Goal: Information Seeking & Learning: Find specific fact

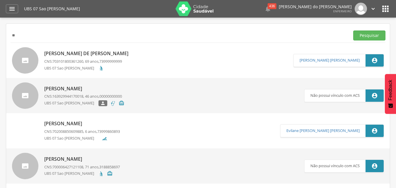
type input "*"
click at [24, 37] on input "text" at bounding box center [179, 35] width 337 height 10
click at [370, 37] on button "Pesquisar" at bounding box center [369, 35] width 32 height 10
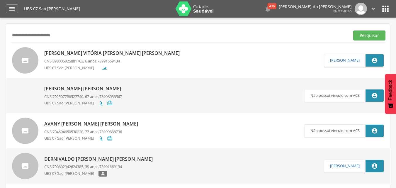
click at [77, 35] on input "**********" at bounding box center [179, 35] width 337 height 10
type input "**********"
click at [371, 35] on button "Pesquisar" at bounding box center [369, 35] width 32 height 10
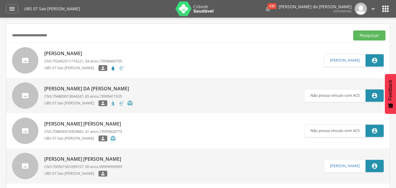
click at [89, 55] on p "[PERSON_NAME]" at bounding box center [84, 53] width 80 height 7
type input "**********"
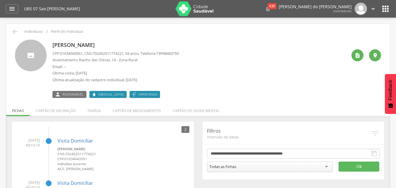
drag, startPoint x: 122, startPoint y: 47, endPoint x: 49, endPoint y: 44, distance: 73.3
click at [49, 44] on div "[PERSON_NAME] CPF: 01634043561 , CNS: [PHONE_NUMBER] , 54 anos, Telefone: 73998…" at bounding box center [198, 69] width 366 height 58
copy div "[PERSON_NAME]"
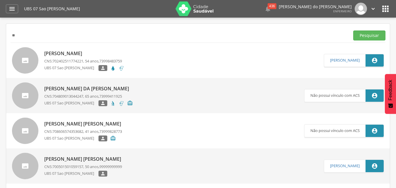
type input "*"
click at [366, 35] on button "Pesquisar" at bounding box center [369, 35] width 32 height 10
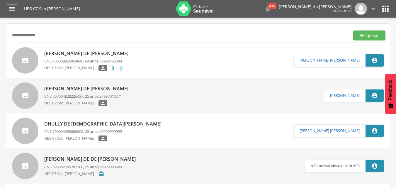
click at [77, 55] on p "[PERSON_NAME] de [PERSON_NAME]" at bounding box center [87, 53] width 87 height 7
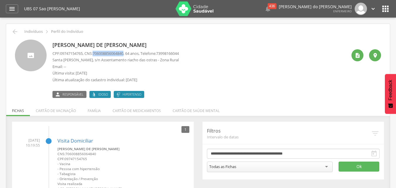
drag, startPoint x: 129, startPoint y: 53, endPoint x: 97, endPoint y: 54, distance: 32.2
click at [97, 54] on p "CPF: 09747154765 , CNS: [PHONE_NUMBER] , 64 anos, Telefone: [PHONE_NUMBER]" at bounding box center [115, 54] width 126 height 6
copy span "706008856064840"
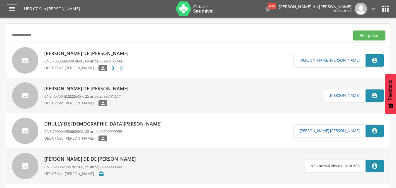
click at [353, 30] on button "Pesquisar" at bounding box center [369, 35] width 32 height 10
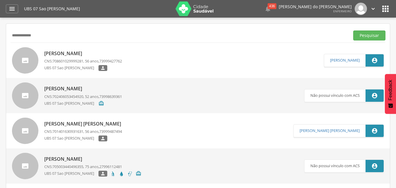
click at [94, 53] on p "[PERSON_NAME]" at bounding box center [83, 53] width 78 height 7
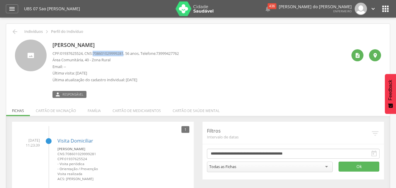
drag, startPoint x: 129, startPoint y: 54, endPoint x: 96, endPoint y: 54, distance: 32.2
click at [96, 54] on span "708601029999281" at bounding box center [108, 53] width 31 height 5
copy span "708601029999281"
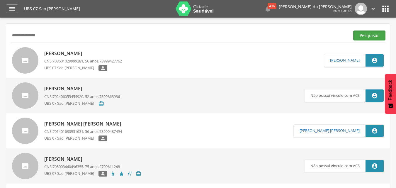
click at [379, 34] on button "Pesquisar" at bounding box center [369, 35] width 32 height 10
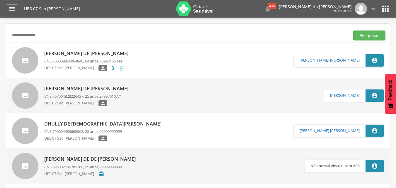
click at [88, 55] on p "[PERSON_NAME] de [PERSON_NAME]" at bounding box center [87, 53] width 87 height 7
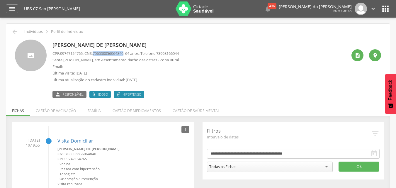
drag, startPoint x: 129, startPoint y: 53, endPoint x: 96, endPoint y: 54, distance: 32.9
click at [96, 54] on p "CPF: 09747154765 , CNS: [PHONE_NUMBER] , 64 anos, Telefone: [PHONE_NUMBER]" at bounding box center [115, 54] width 126 height 6
copy span "706008856064840"
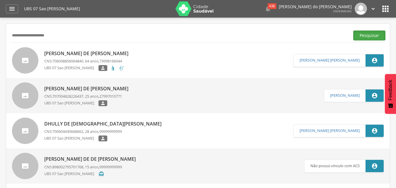
click at [368, 31] on button "Pesquisar" at bounding box center [369, 35] width 32 height 10
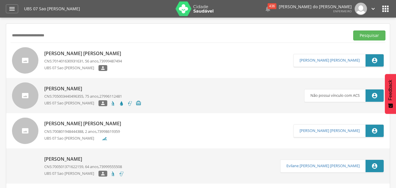
click at [87, 55] on p "[PERSON_NAME] [PERSON_NAME]" at bounding box center [84, 53] width 80 height 7
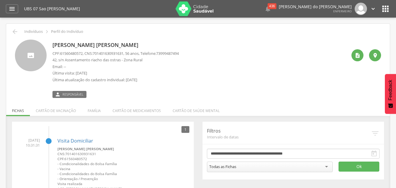
click at [129, 54] on p "CPF: 61560480572 , CNS: [PHONE_NUMBER] , 56 anos, Telefone: [PHONE_NUMBER]" at bounding box center [115, 54] width 126 height 6
drag, startPoint x: 129, startPoint y: 54, endPoint x: 115, endPoint y: 54, distance: 13.8
click at [115, 54] on p "CPF: 61560480572 , CNS: [PHONE_NUMBER] , 56 anos, Telefone: [PHONE_NUMBER]" at bounding box center [115, 54] width 126 height 6
copy p "701401630931631 ,"
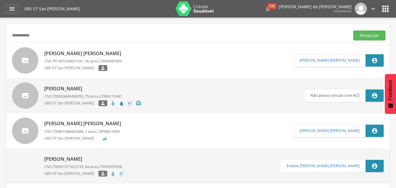
click at [353, 30] on button "Pesquisar" at bounding box center [369, 35] width 32 height 10
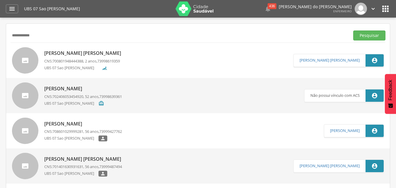
click at [84, 55] on p "[PERSON_NAME] [PERSON_NAME]" at bounding box center [84, 53] width 80 height 7
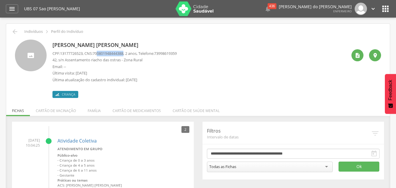
drag, startPoint x: 128, startPoint y: 53, endPoint x: 100, endPoint y: 55, distance: 28.5
click at [100, 55] on span "700801948444388" at bounding box center [108, 53] width 31 height 5
click at [99, 53] on span "700801948444388" at bounding box center [108, 53] width 31 height 5
drag, startPoint x: 129, startPoint y: 54, endPoint x: 97, endPoint y: 52, distance: 32.5
click at [96, 52] on p "CPF: 13177726523 , CNS: [PHONE_NUMBER] , 2 anos, Telefone: [PHONE_NUMBER]" at bounding box center [114, 54] width 124 height 6
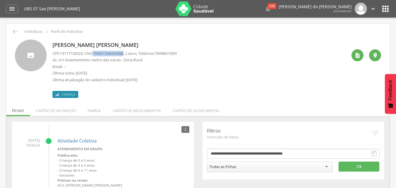
copy span "700801948444388"
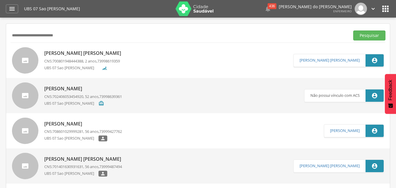
click at [353, 30] on button "Pesquisar" at bounding box center [369, 35] width 32 height 10
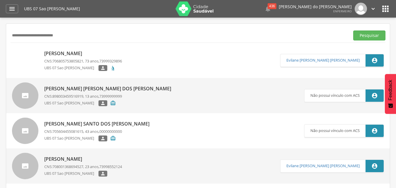
click at [86, 51] on p "[PERSON_NAME]" at bounding box center [83, 53] width 78 height 7
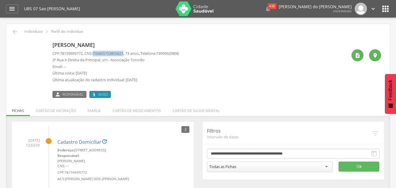
drag, startPoint x: 129, startPoint y: 54, endPoint x: 96, endPoint y: 55, distance: 32.8
click at [96, 55] on p "CPF: 78159695772 , CNS: [PHONE_NUMBER] , 73 anos, Telefone: [PHONE_NUMBER]" at bounding box center [115, 54] width 126 height 6
copy span "706805753805821"
click at [105, 61] on p "3ª Rua A Direita da Principal, s/n - Associação Tororão" at bounding box center [115, 60] width 126 height 6
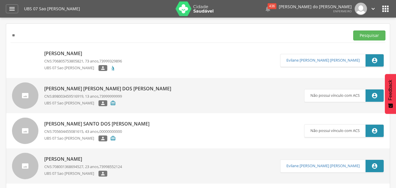
type input "*"
click at [353, 30] on button "Pesquisar" at bounding box center [369, 35] width 32 height 10
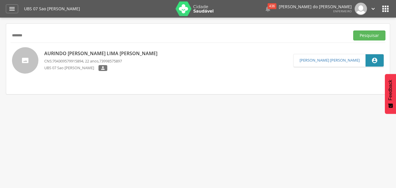
click at [96, 55] on p "Aurindo [PERSON_NAME] Lima [PERSON_NAME]" at bounding box center [102, 53] width 116 height 7
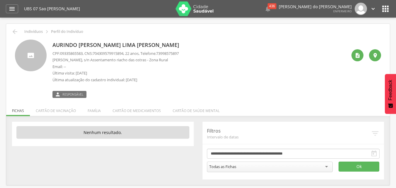
click at [123, 53] on span "704309579915894" at bounding box center [108, 53] width 31 height 5
click at [129, 53] on p "CPF: 09335865583 , CNS: [PHONE_NUMBER] , 22 anos, Telefone: [PHONE_NUMBER]" at bounding box center [115, 54] width 126 height 6
drag, startPoint x: 129, startPoint y: 53, endPoint x: 107, endPoint y: 55, distance: 22.4
click at [108, 55] on p "CPF: 09335865583 , CNS: [PHONE_NUMBER] , 22 anos, Telefone: [PHONE_NUMBER]" at bounding box center [115, 54] width 126 height 6
copy p "704309579915894 ,"
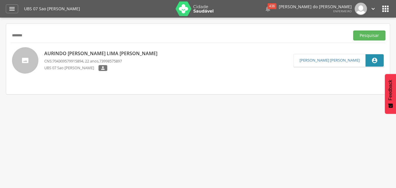
click at [34, 35] on input "*******" at bounding box center [179, 35] width 337 height 10
click at [34, 38] on input "*******" at bounding box center [179, 35] width 337 height 10
type input "*"
type input "**********"
click at [353, 30] on button "Pesquisar" at bounding box center [369, 35] width 32 height 10
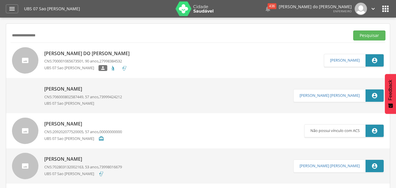
click at [101, 54] on p "[PERSON_NAME] do [PERSON_NAME]" at bounding box center [88, 53] width 88 height 7
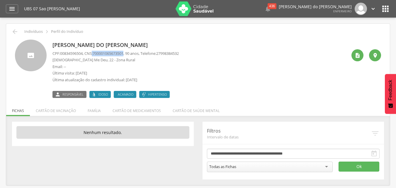
drag, startPoint x: 129, startPoint y: 54, endPoint x: 95, endPoint y: 53, distance: 34.0
click at [95, 53] on p "CPF: 00834596504 , CNS: [PHONE_NUMBER] , 90 anos, Telefone: [PHONE_NUMBER]" at bounding box center [115, 54] width 126 height 6
copy p ": 700001065673501"
